Goal: Task Accomplishment & Management: Use online tool/utility

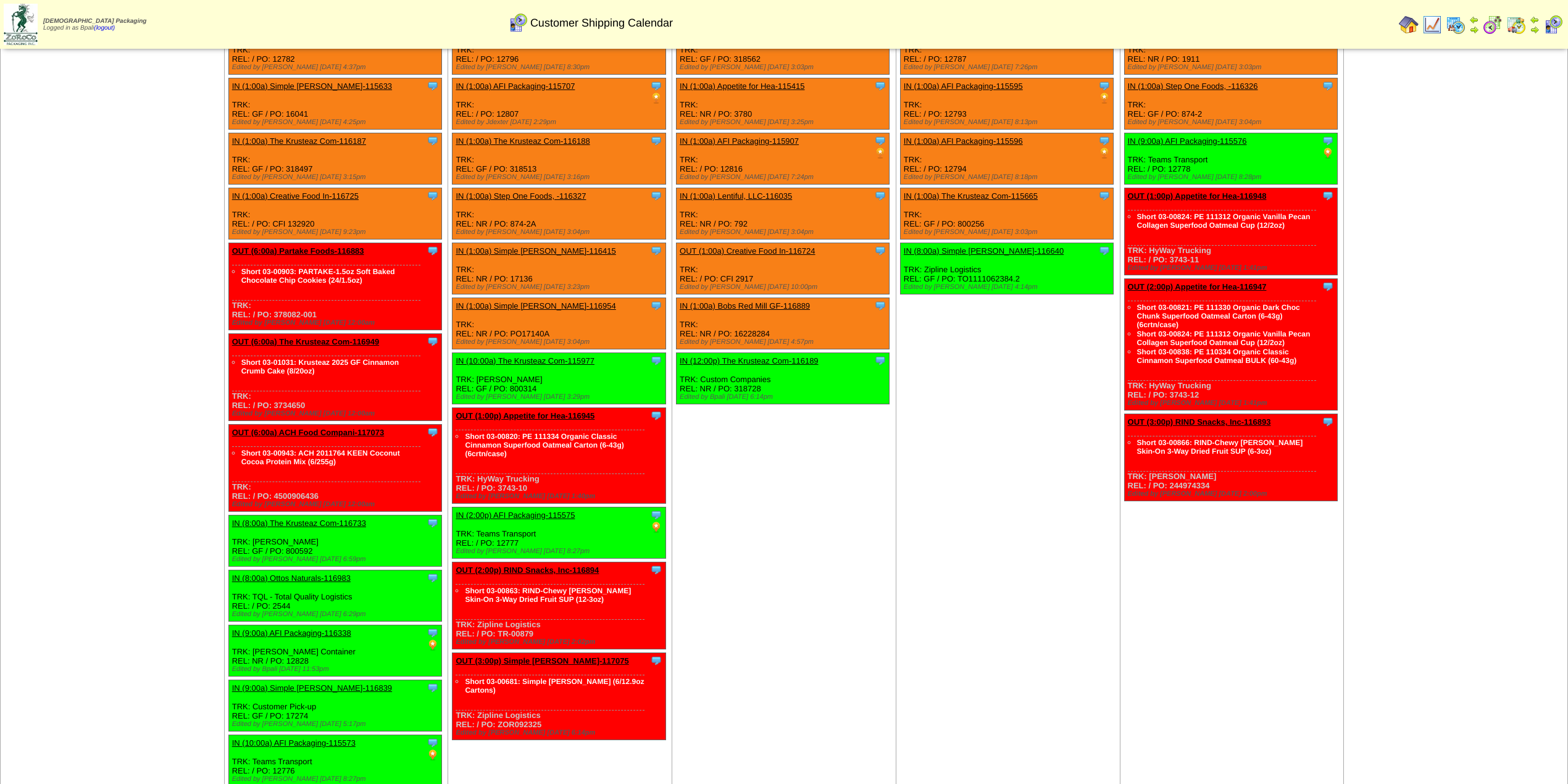
scroll to position [1561, 0]
click at [819, 534] on td "[DATE] [+] Print Clone Item IN (1:00a) The Krusteaz Com-109263 The Krusteaz Com…" at bounding box center [784, 557] width 224 height 1215
click at [160, 433] on td "[DATE] [+] Print" at bounding box center [113, 557] width 224 height 1215
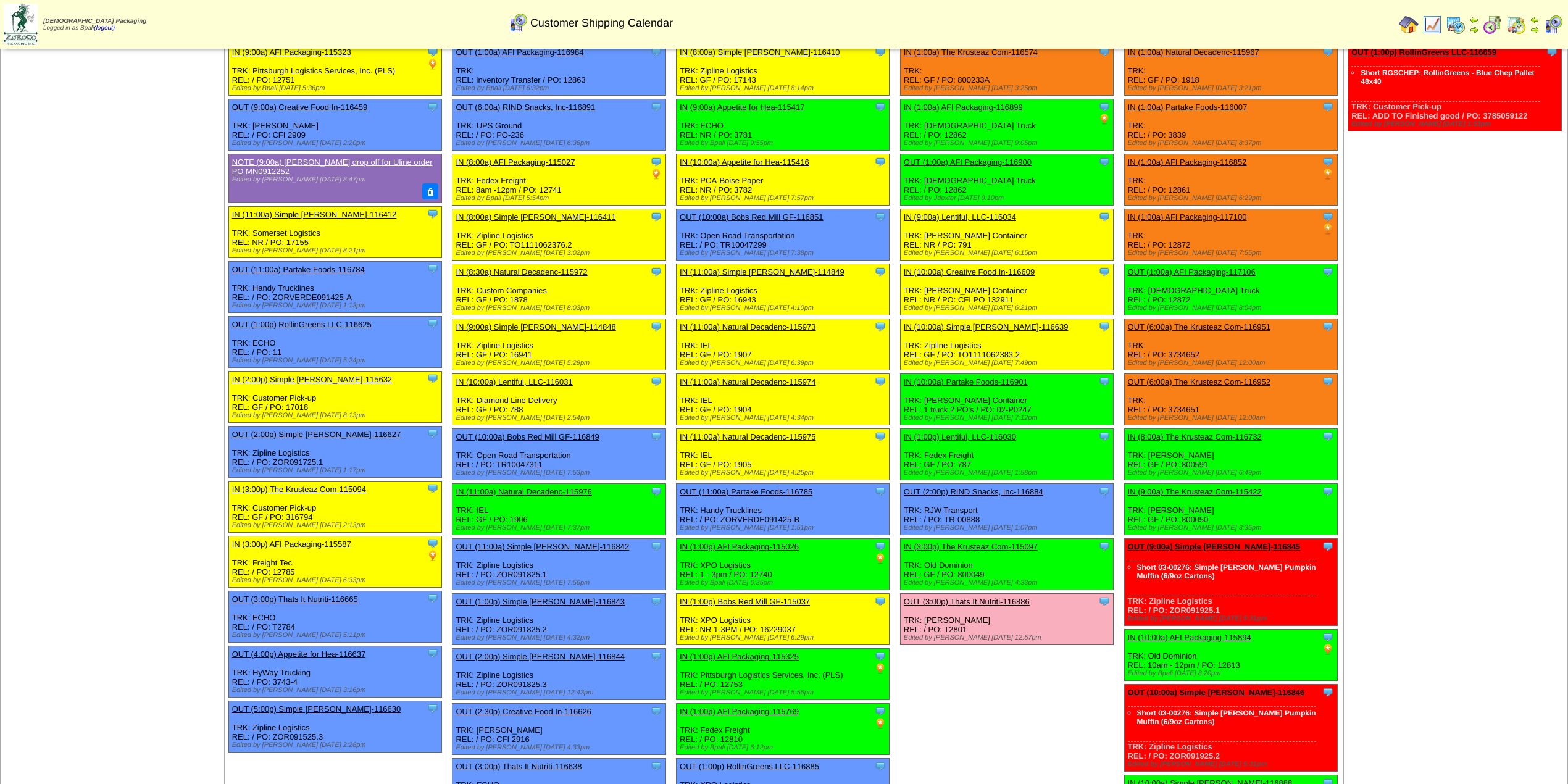
scroll to position [0, 0]
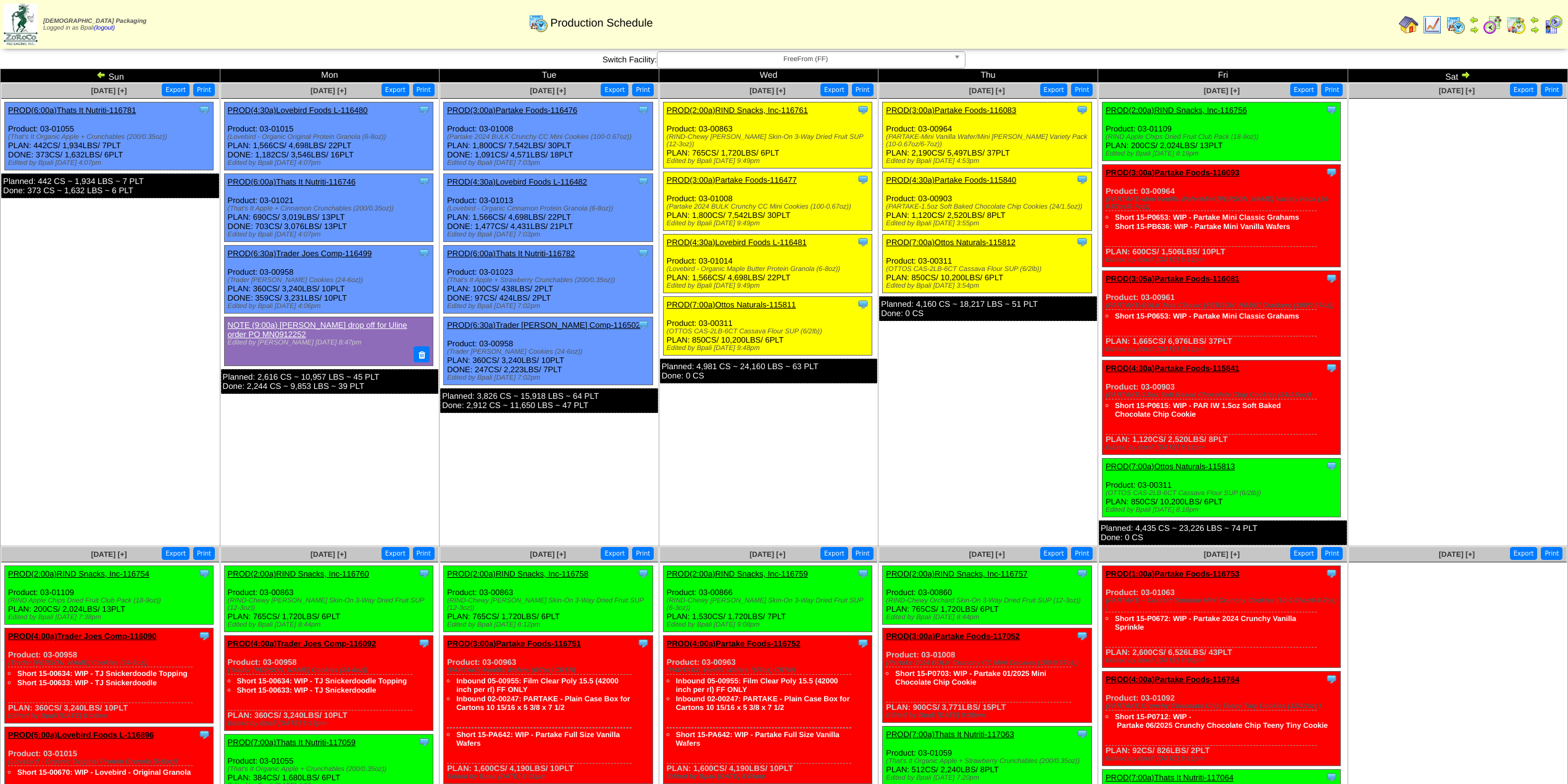
click at [1092, 421] on td "Sep 18 [+] Print Export Clone Item PROD(3:00a)Partake Foods-116083 Partake Food…" at bounding box center [988, 315] width 220 height 464
click at [626, 504] on td "Sep 16 [+] Print Export Clone Item PROD(3:00a)Partake Foods-116476 Partake Food…" at bounding box center [549, 315] width 220 height 464
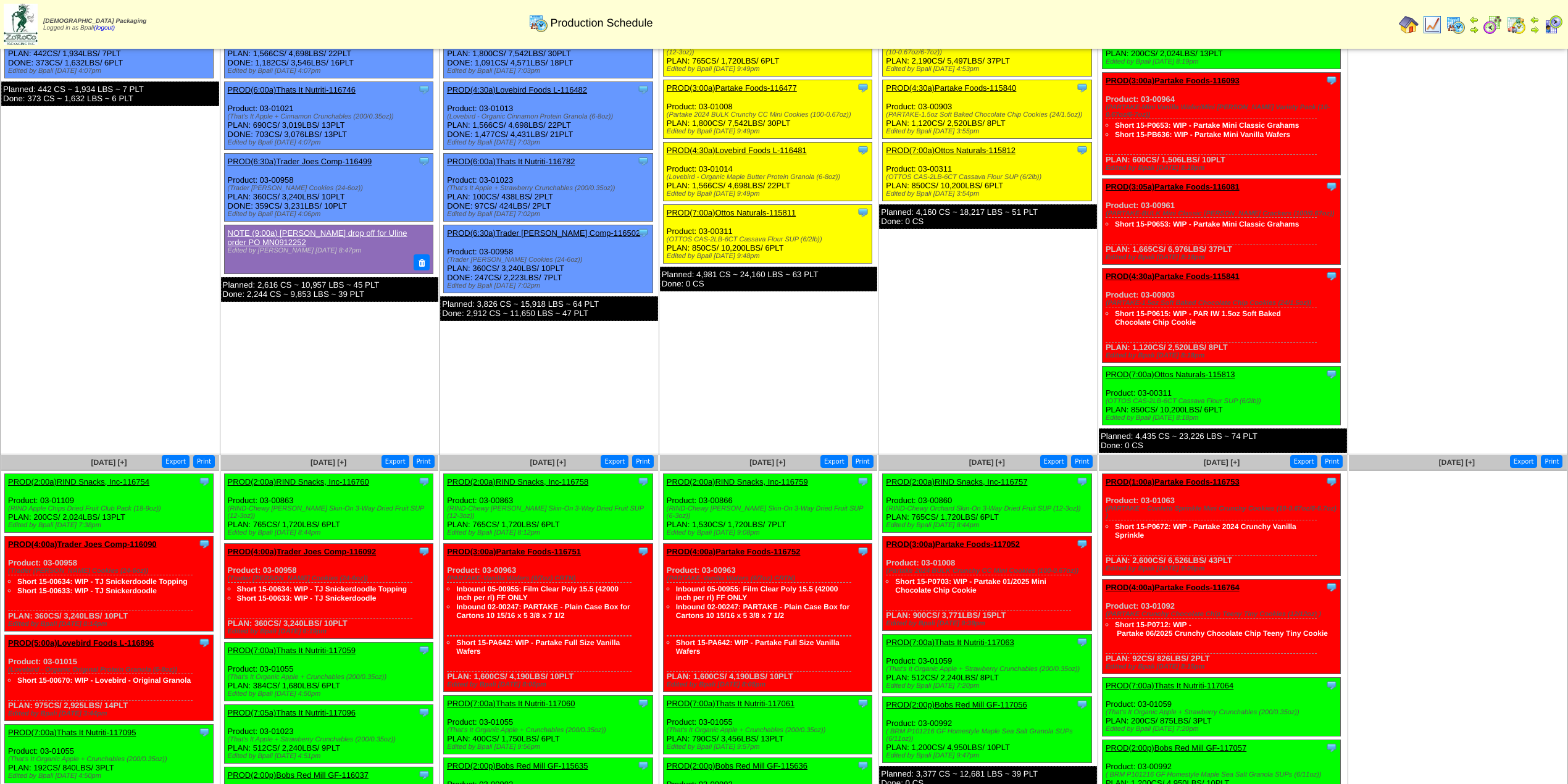
scroll to position [198, 0]
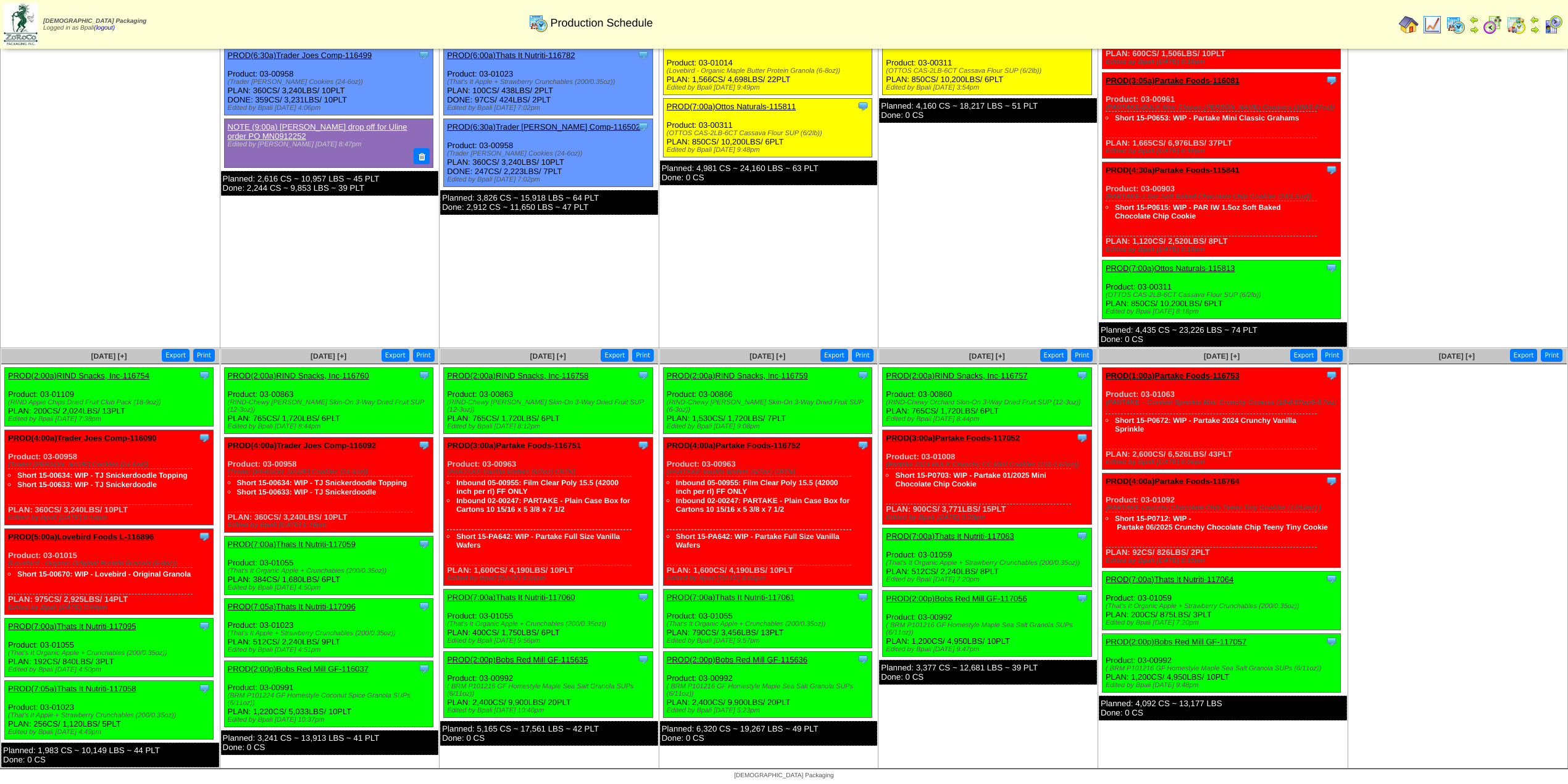
click at [340, 314] on td "Sep 15 [+] Print Export Clone Item PROD(4:30a)Lovebird Foods L-116480 Lovebird …" at bounding box center [330, 117] width 220 height 464
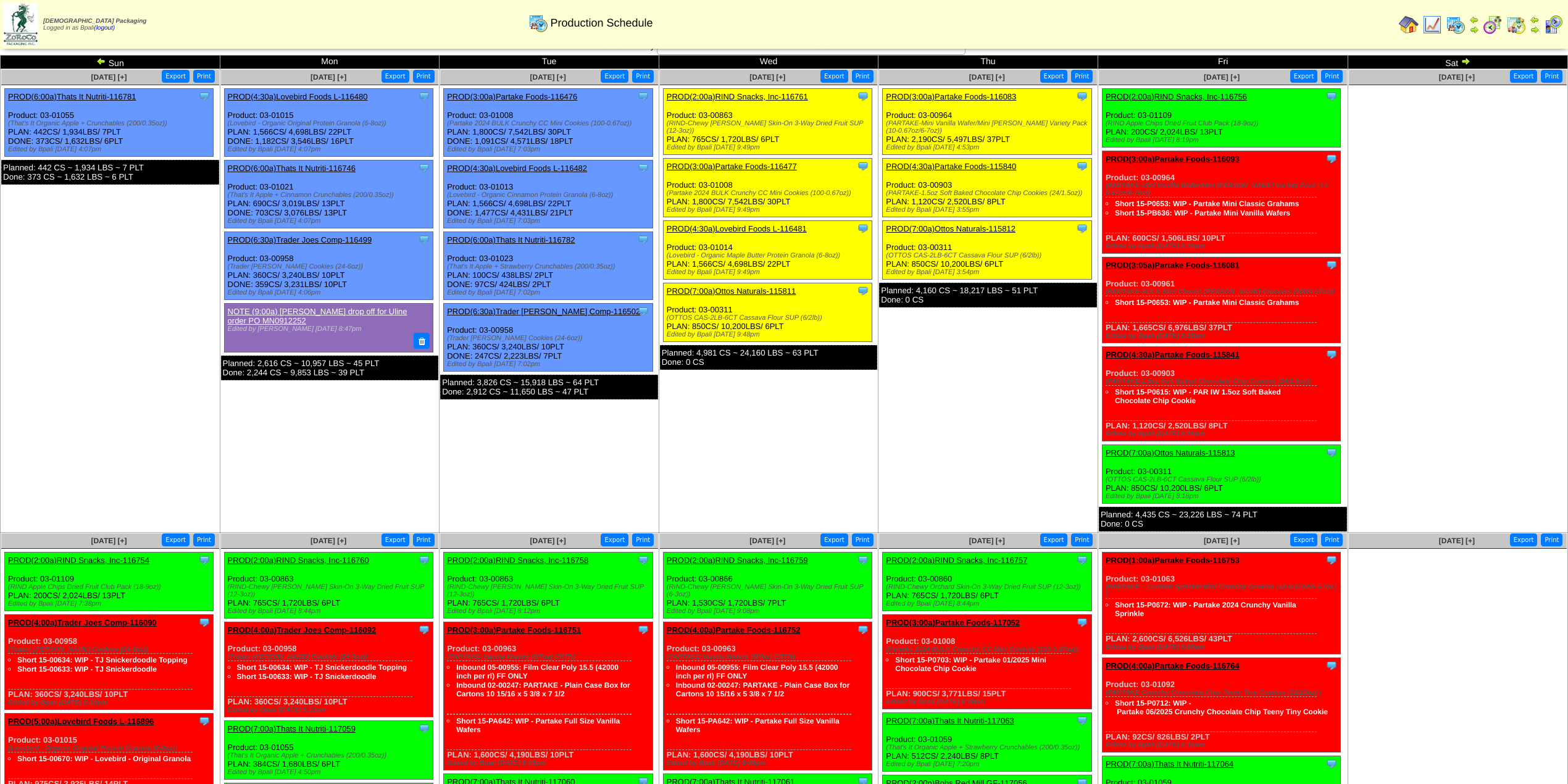
scroll to position [0, 0]
